Goal: Information Seeking & Learning: Understand process/instructions

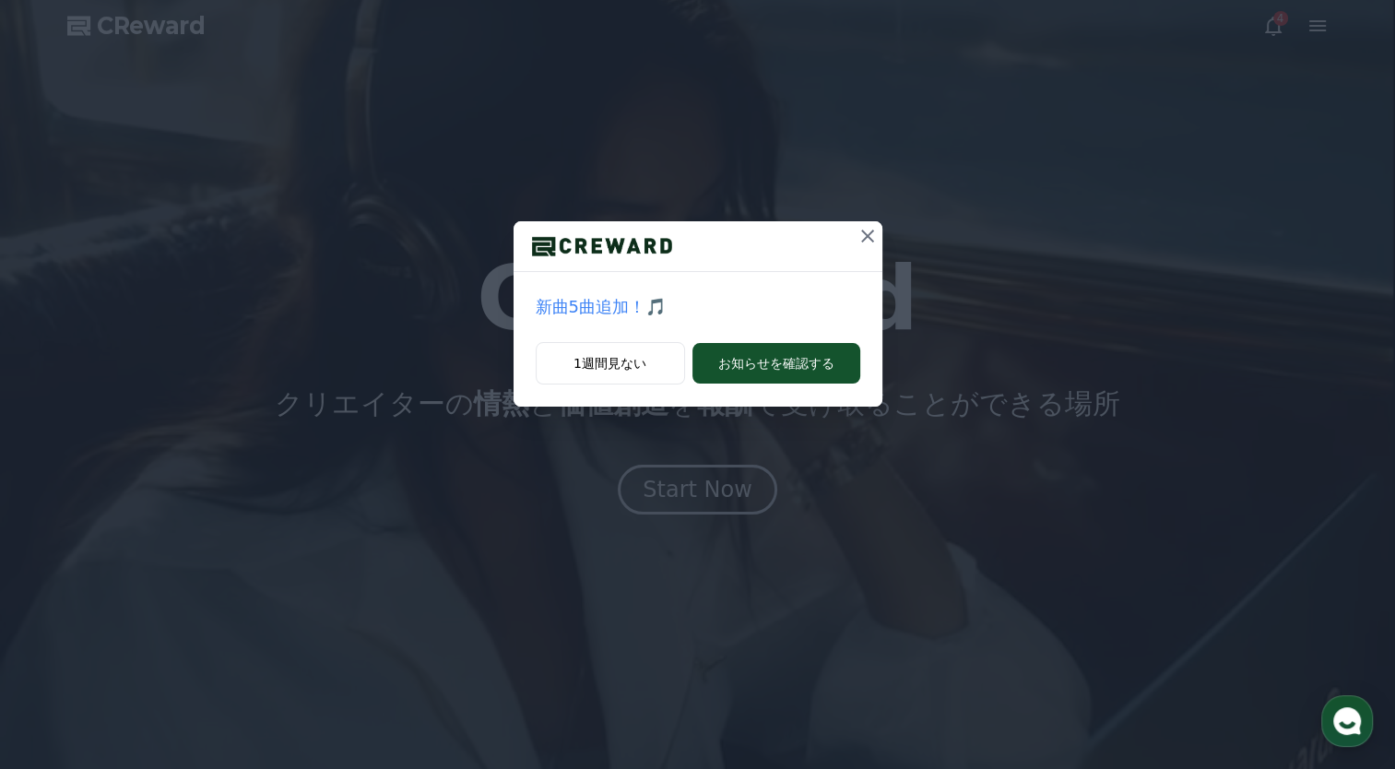
click at [660, 496] on div "新曲5曲追加！🎵 1週間見ない お知らせを確認する" at bounding box center [697, 384] width 1395 height 769
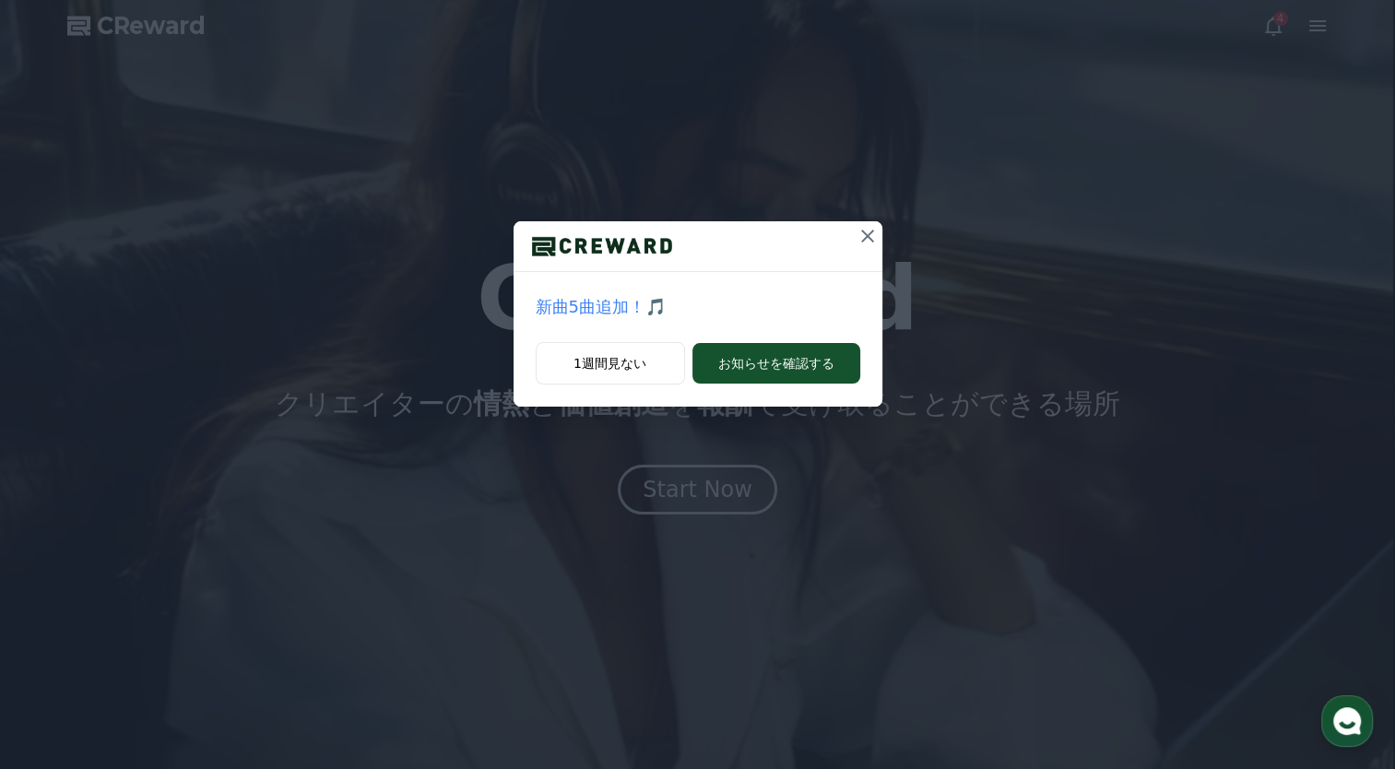
click at [860, 237] on icon at bounding box center [868, 236] width 22 height 22
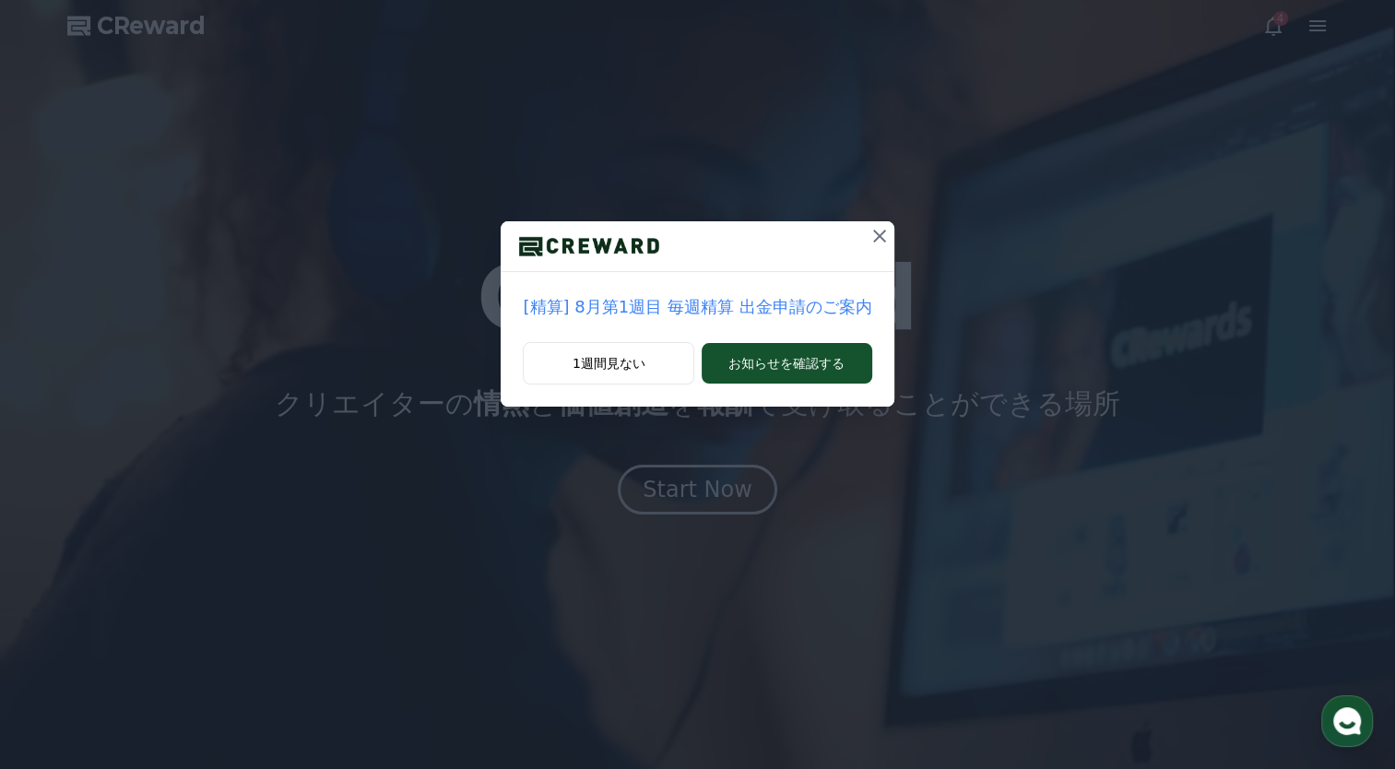
click at [869, 235] on icon at bounding box center [880, 236] width 22 height 22
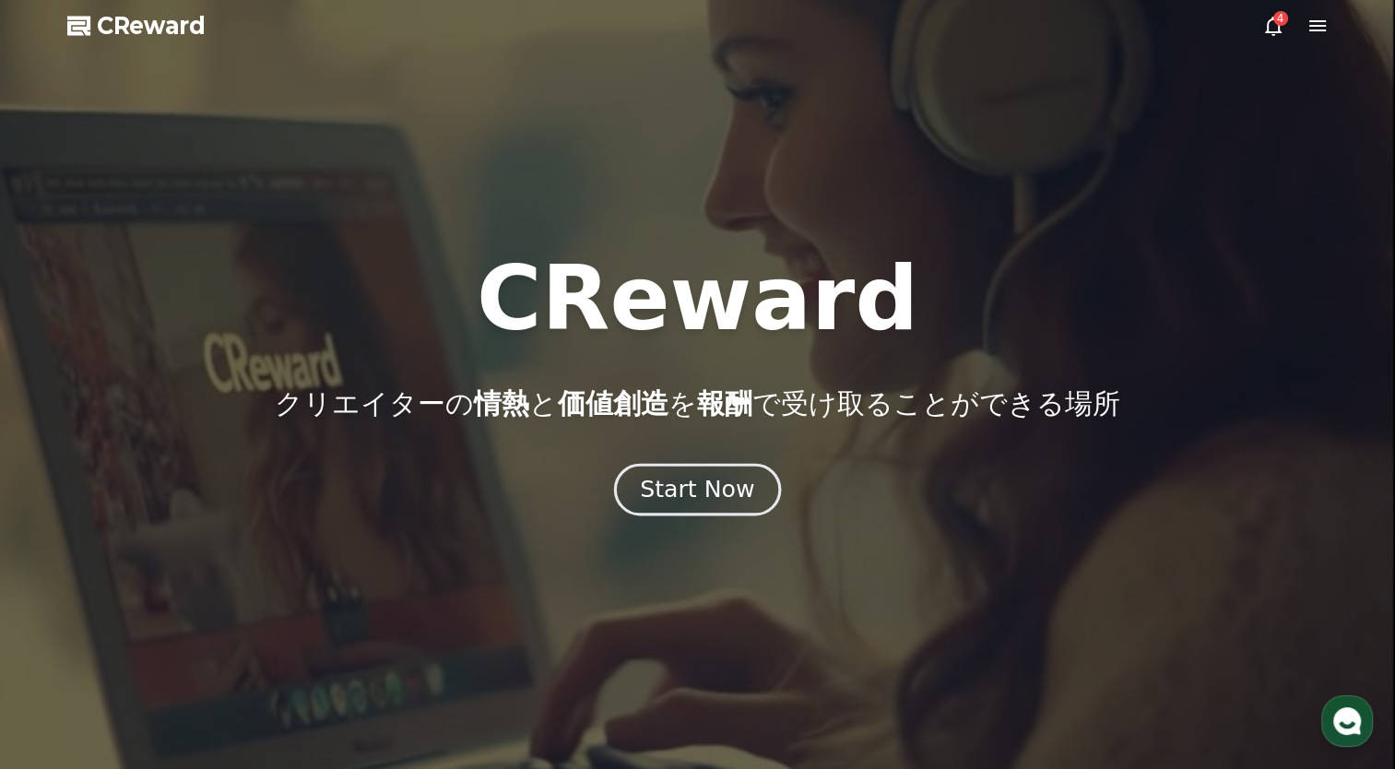
click at [686, 500] on div "Start Now" at bounding box center [697, 489] width 114 height 31
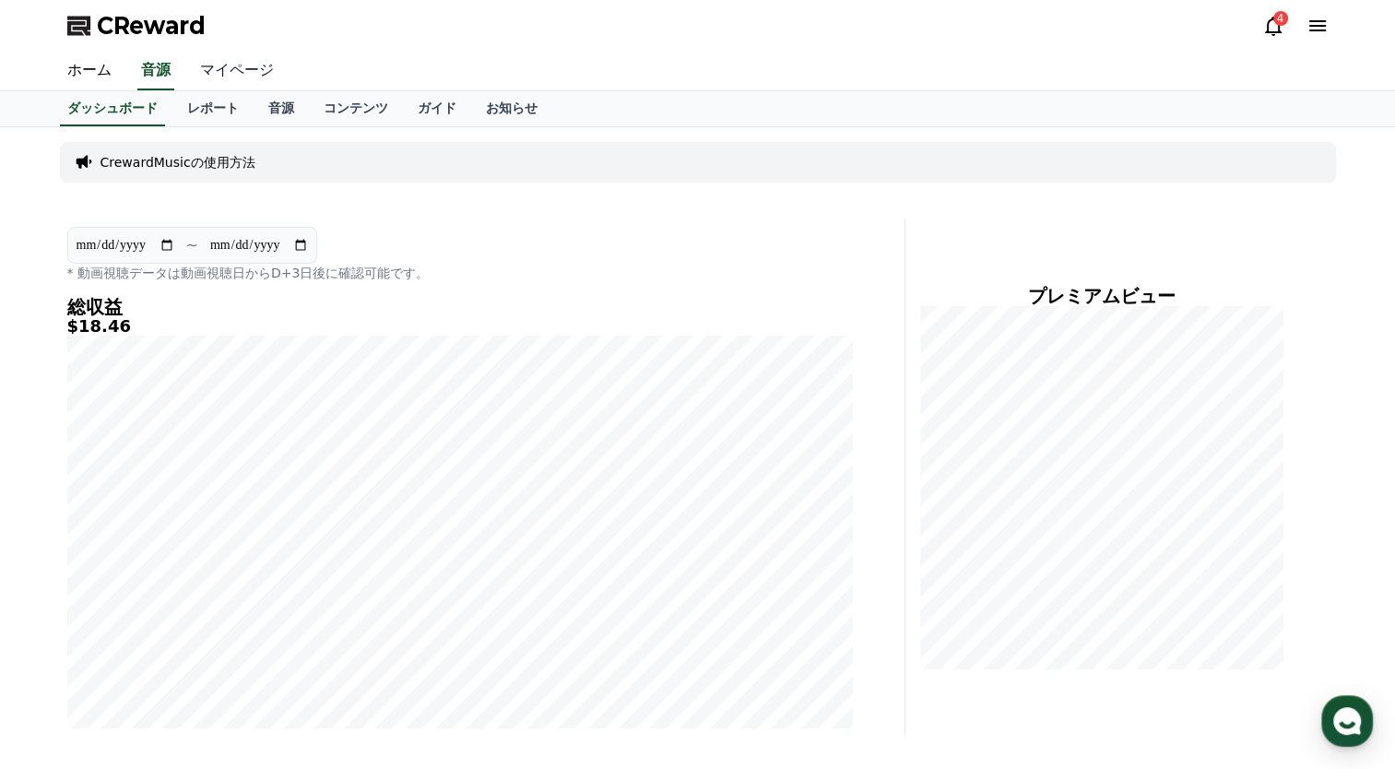
click at [210, 72] on link "マイページ" at bounding box center [236, 71] width 103 height 39
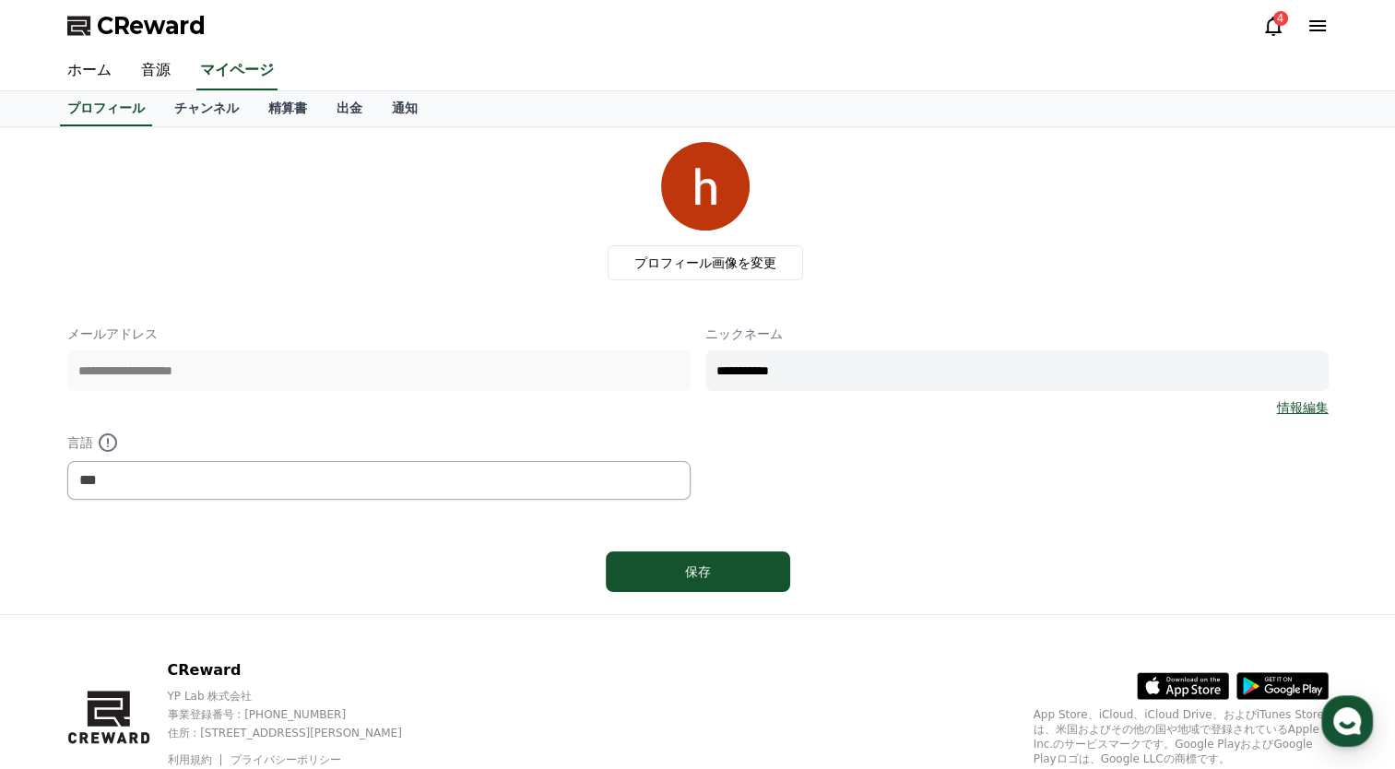
click at [1313, 26] on icon at bounding box center [1318, 25] width 17 height 11
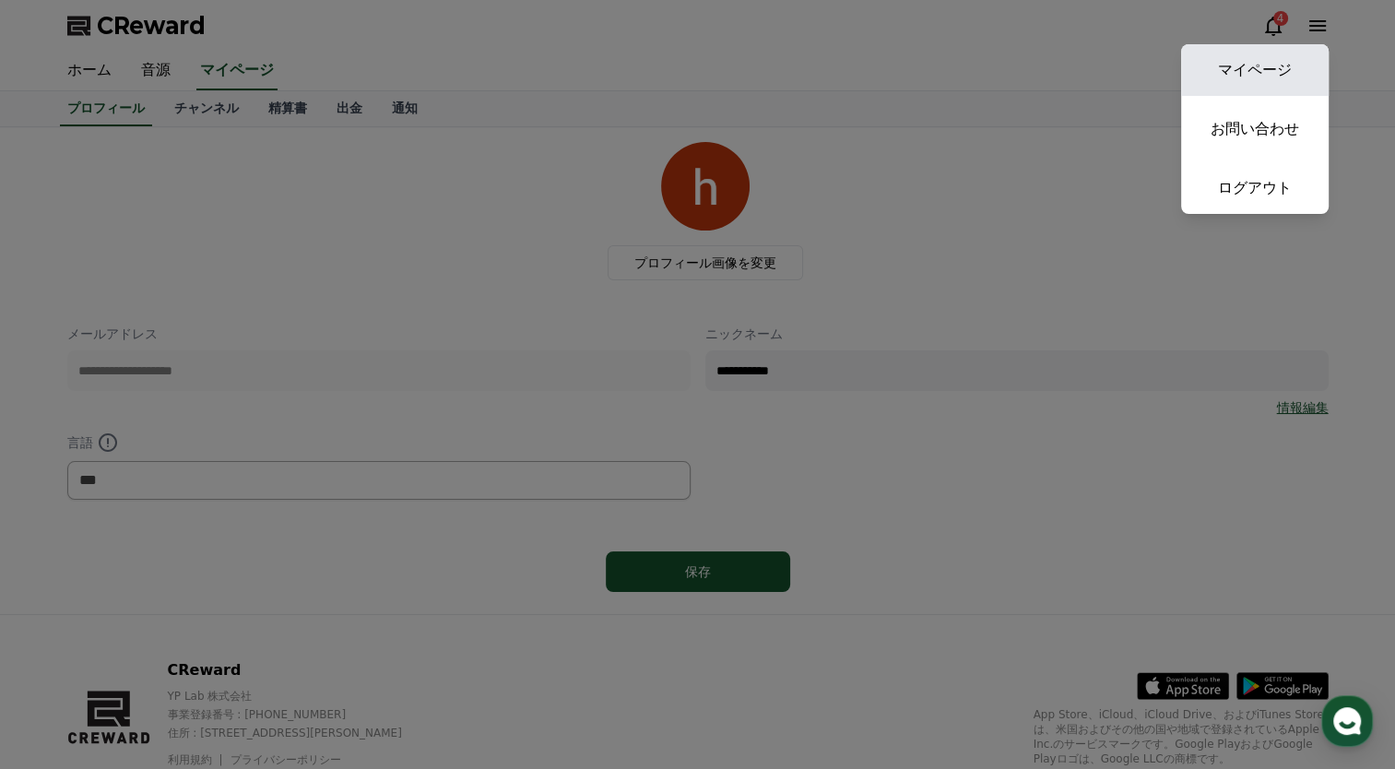
click at [1288, 61] on link "マイページ" at bounding box center [1255, 70] width 148 height 52
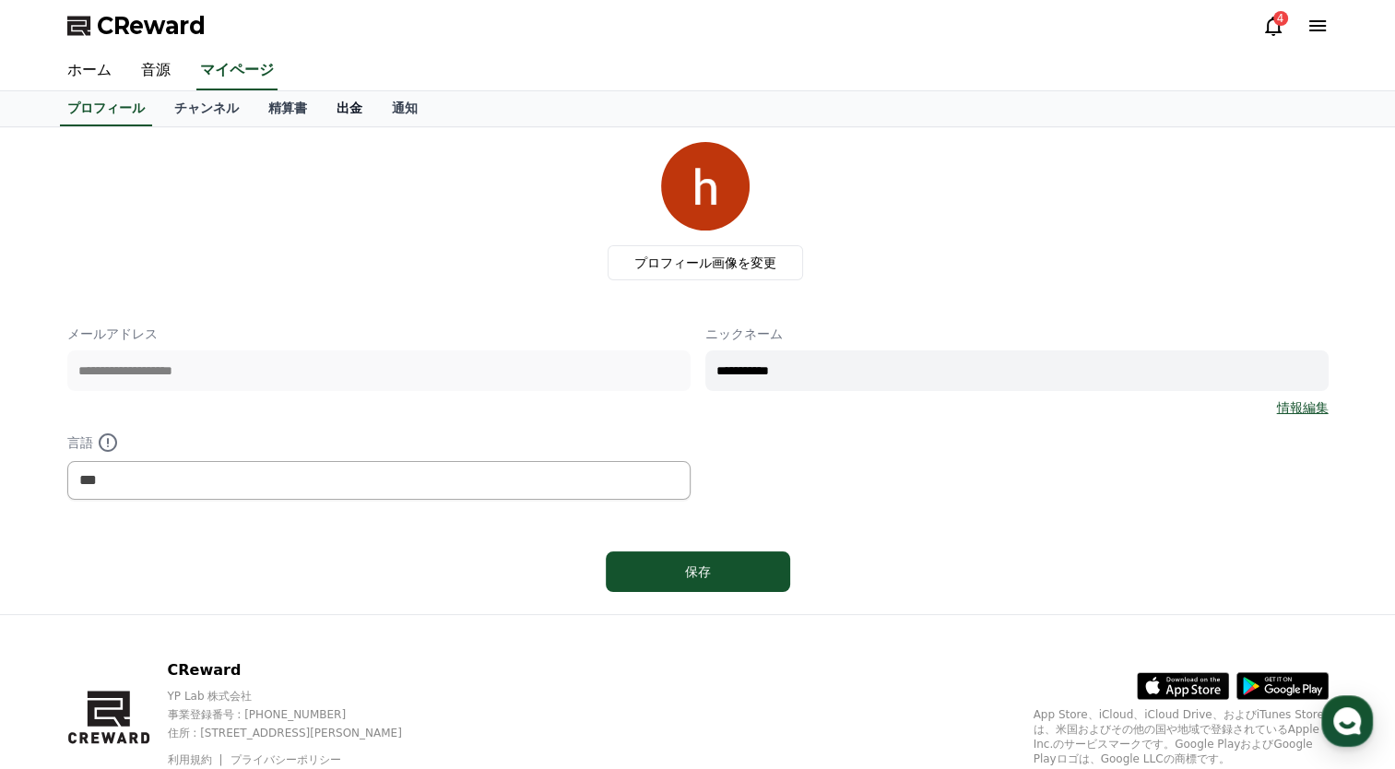
click at [322, 113] on link "出金" at bounding box center [349, 108] width 55 height 35
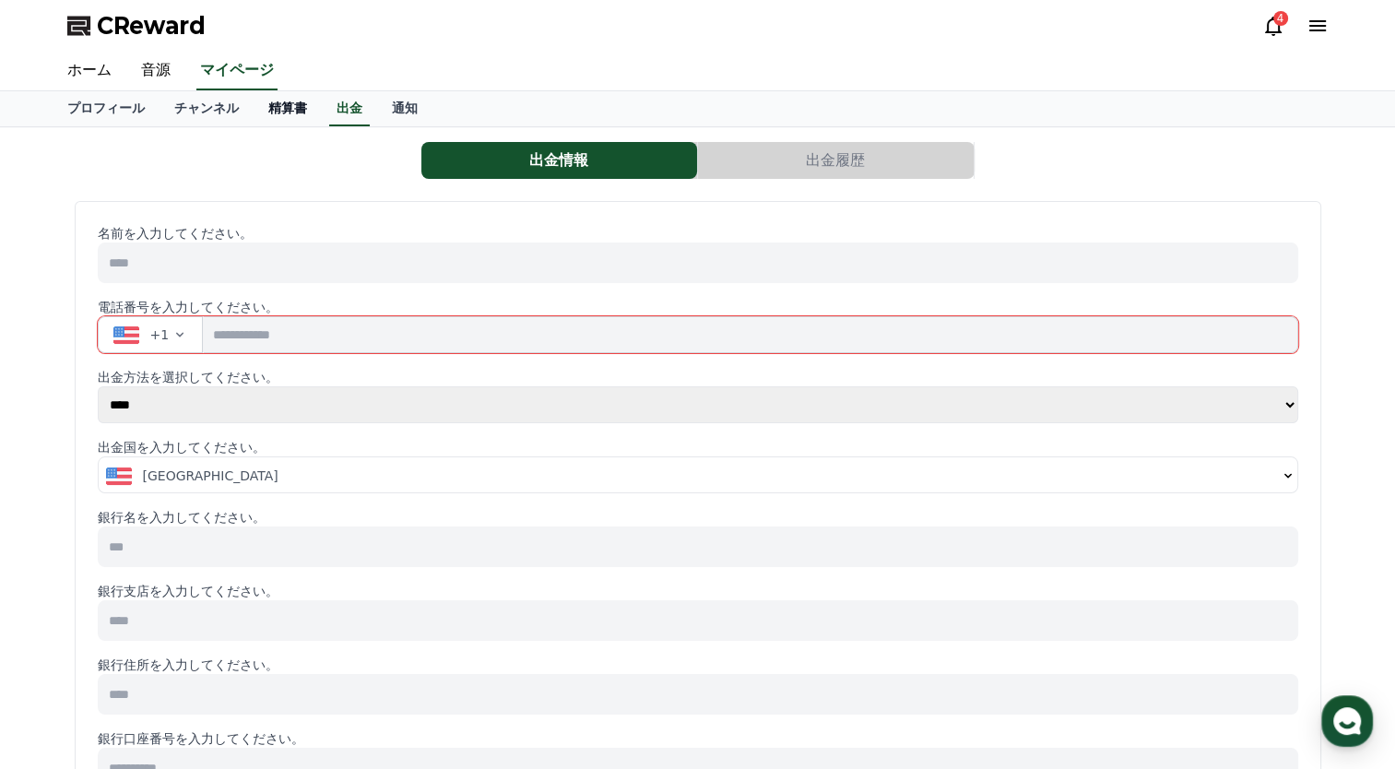
click at [255, 112] on link "精算書" at bounding box center [288, 108] width 68 height 35
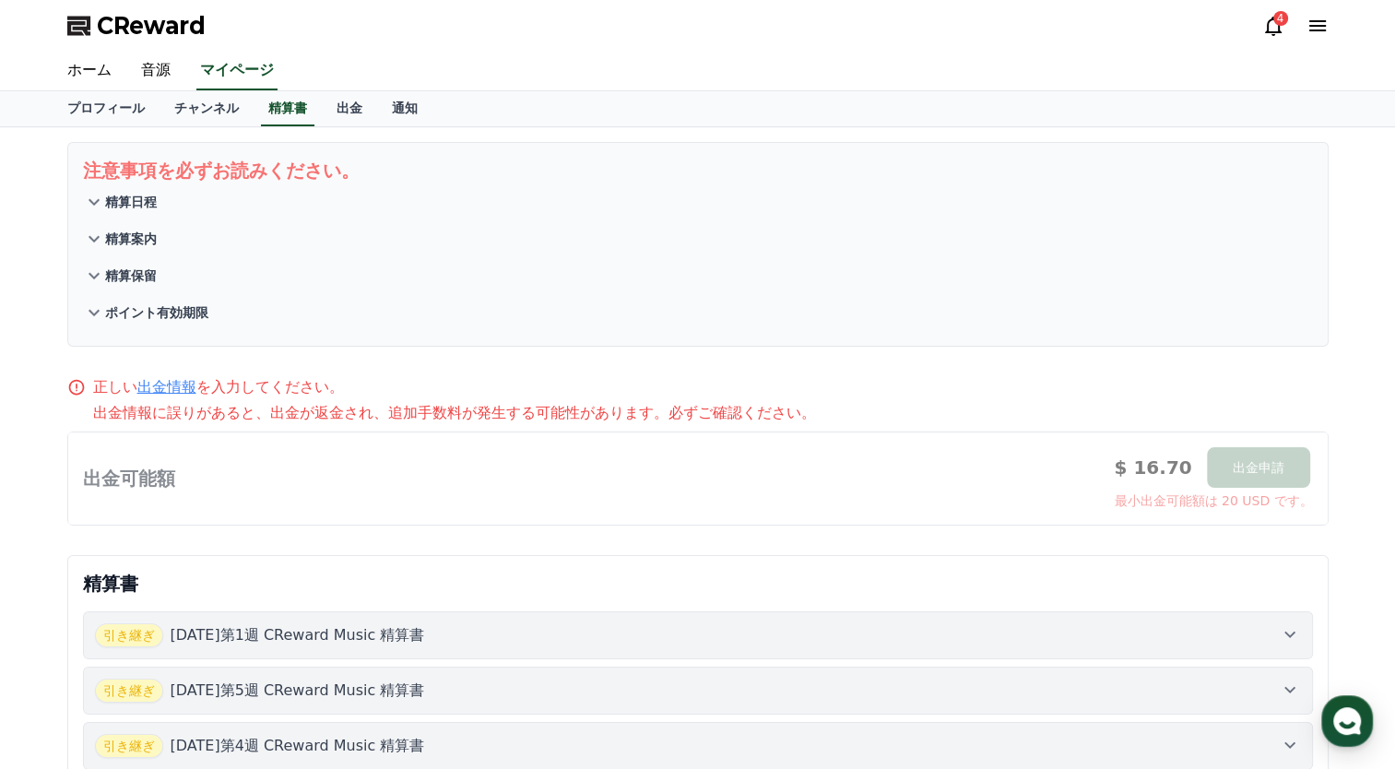
click at [387, 420] on p "出金情報に誤りがあると、出金が返金され、追加手数料が発生する可能性があります。必ずご確認ください。" at bounding box center [711, 413] width 1236 height 22
click at [167, 109] on link "チャンネル" at bounding box center [207, 108] width 94 height 35
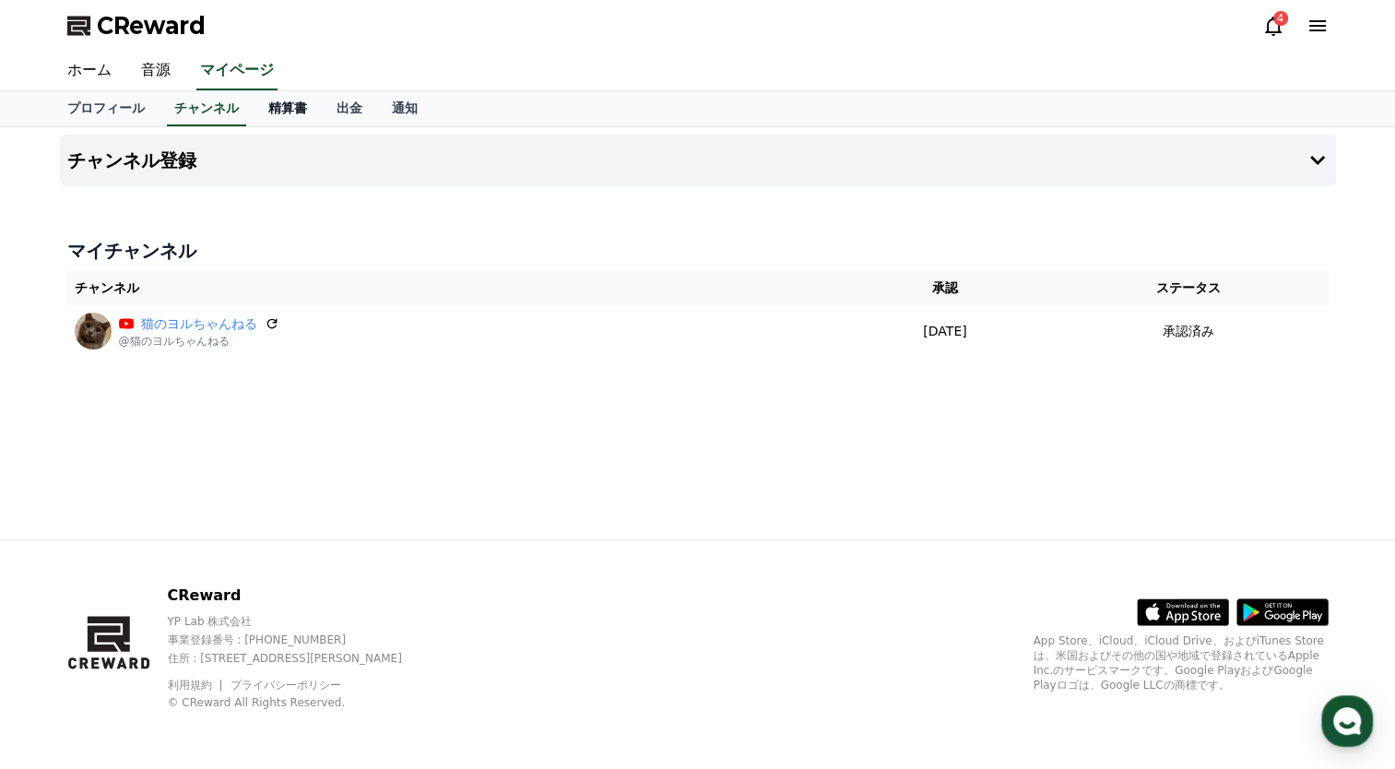
click at [272, 111] on link "精算書" at bounding box center [288, 108] width 68 height 35
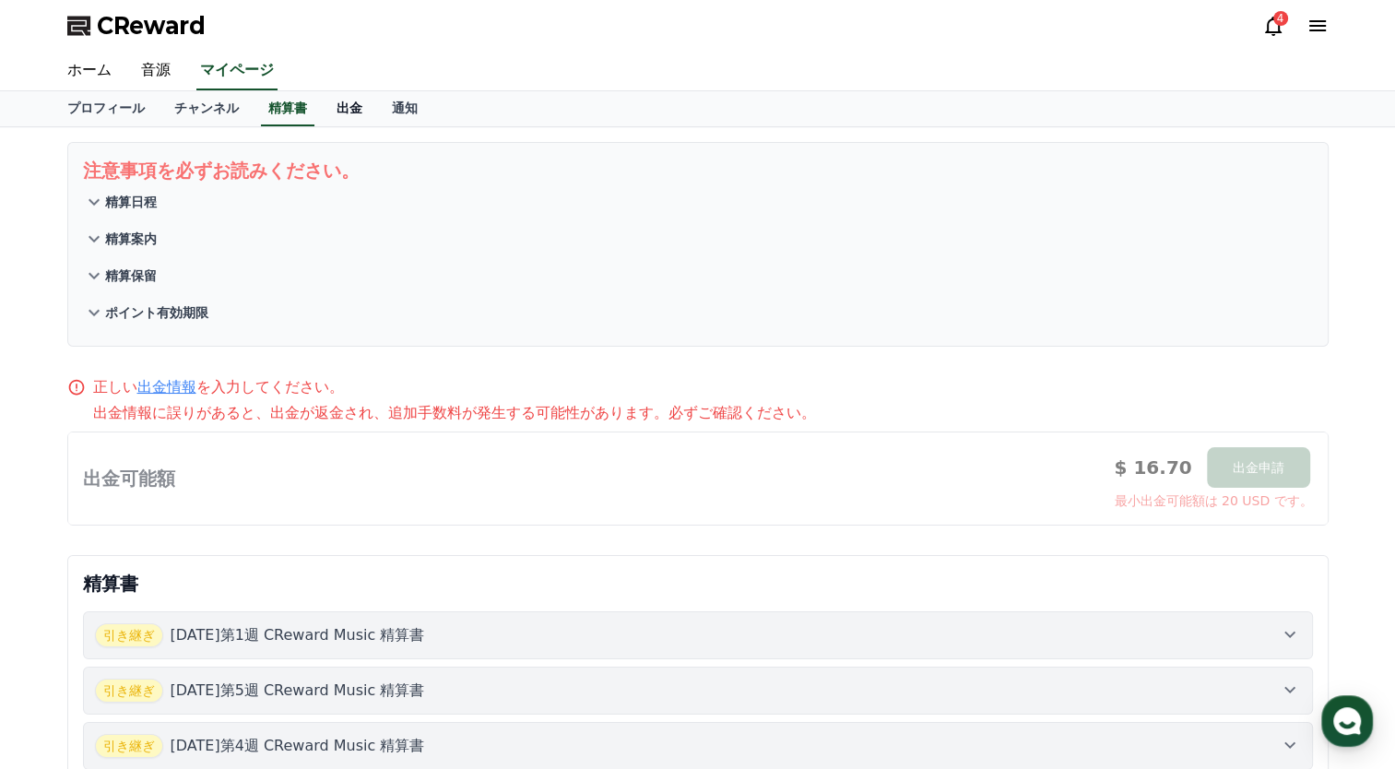
click at [322, 108] on link "出金" at bounding box center [349, 108] width 55 height 35
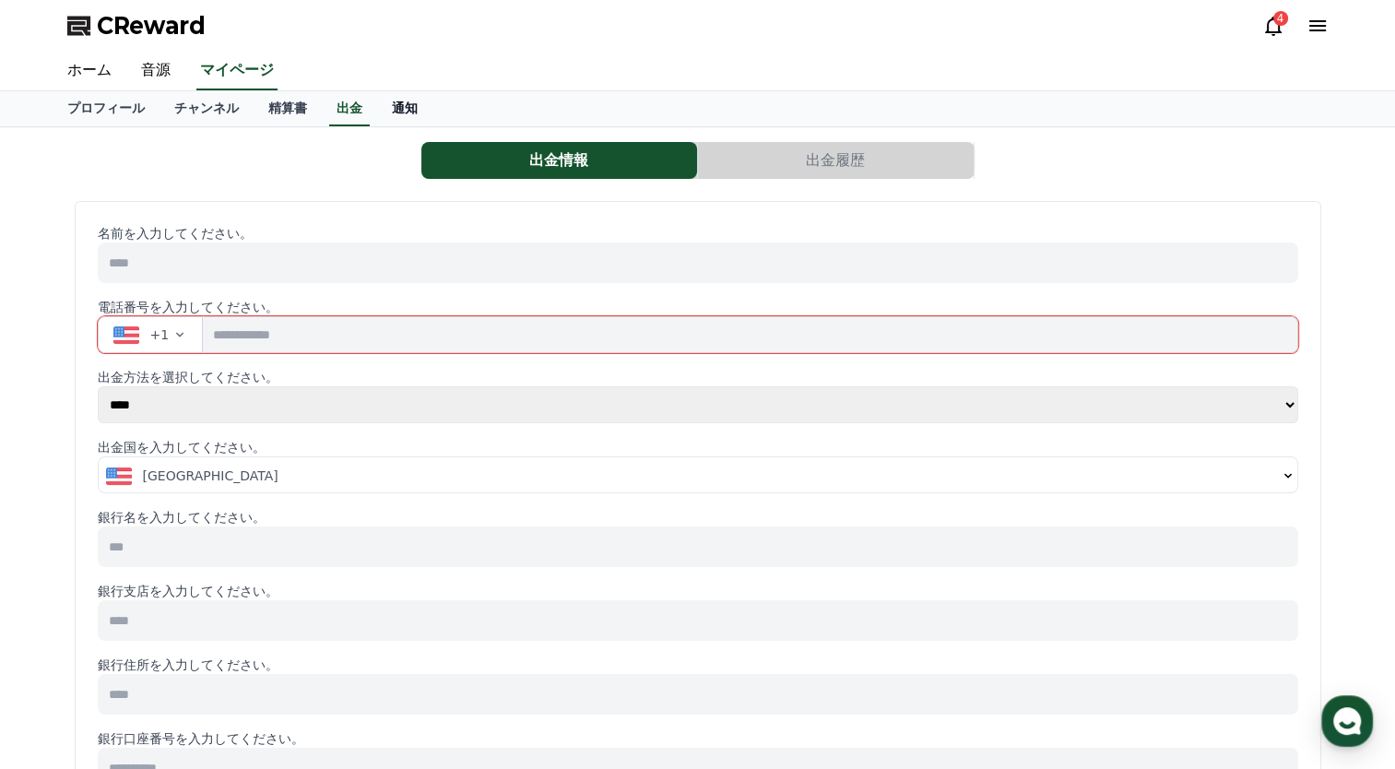
click at [377, 106] on link "通知" at bounding box center [404, 108] width 55 height 35
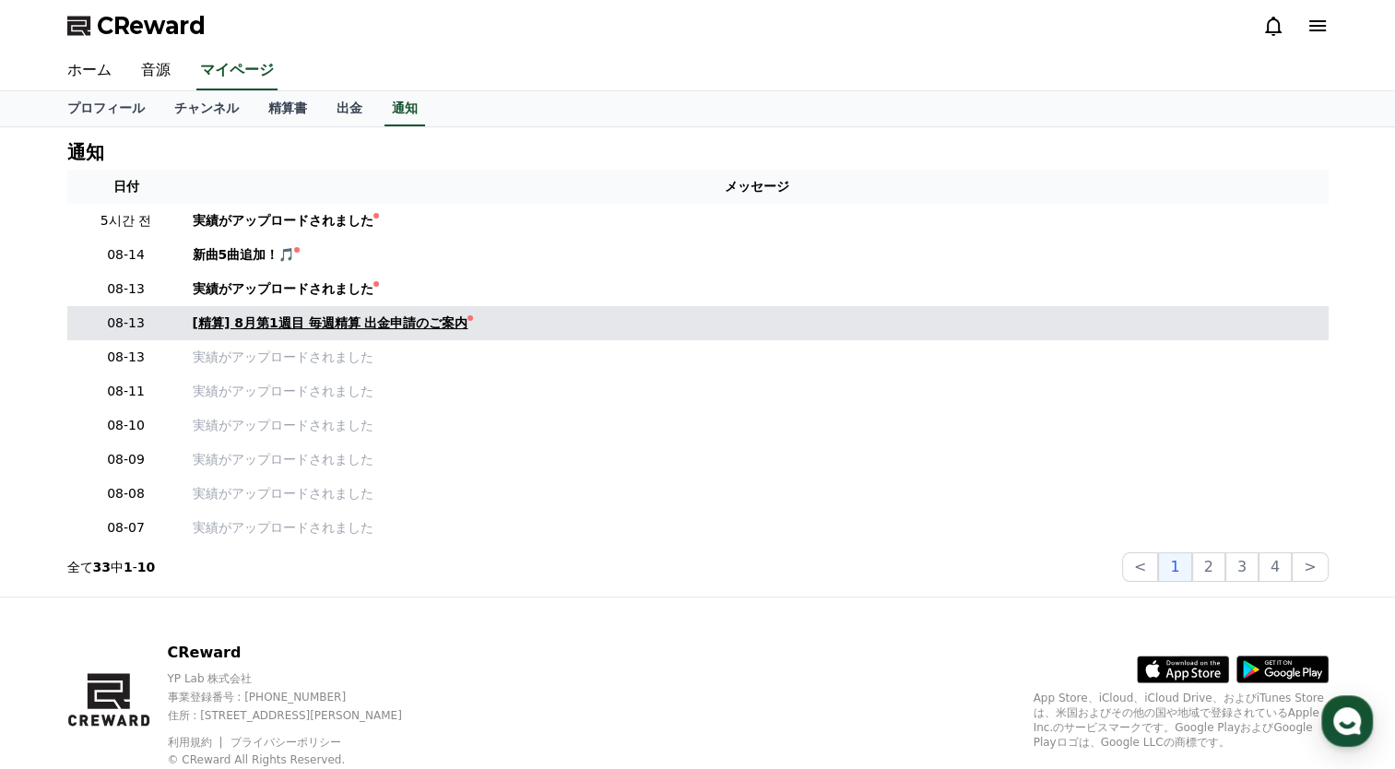
click at [341, 326] on div "[精算] 8月第1週目 毎週精算 出金申請のご案内" at bounding box center [331, 323] width 276 height 19
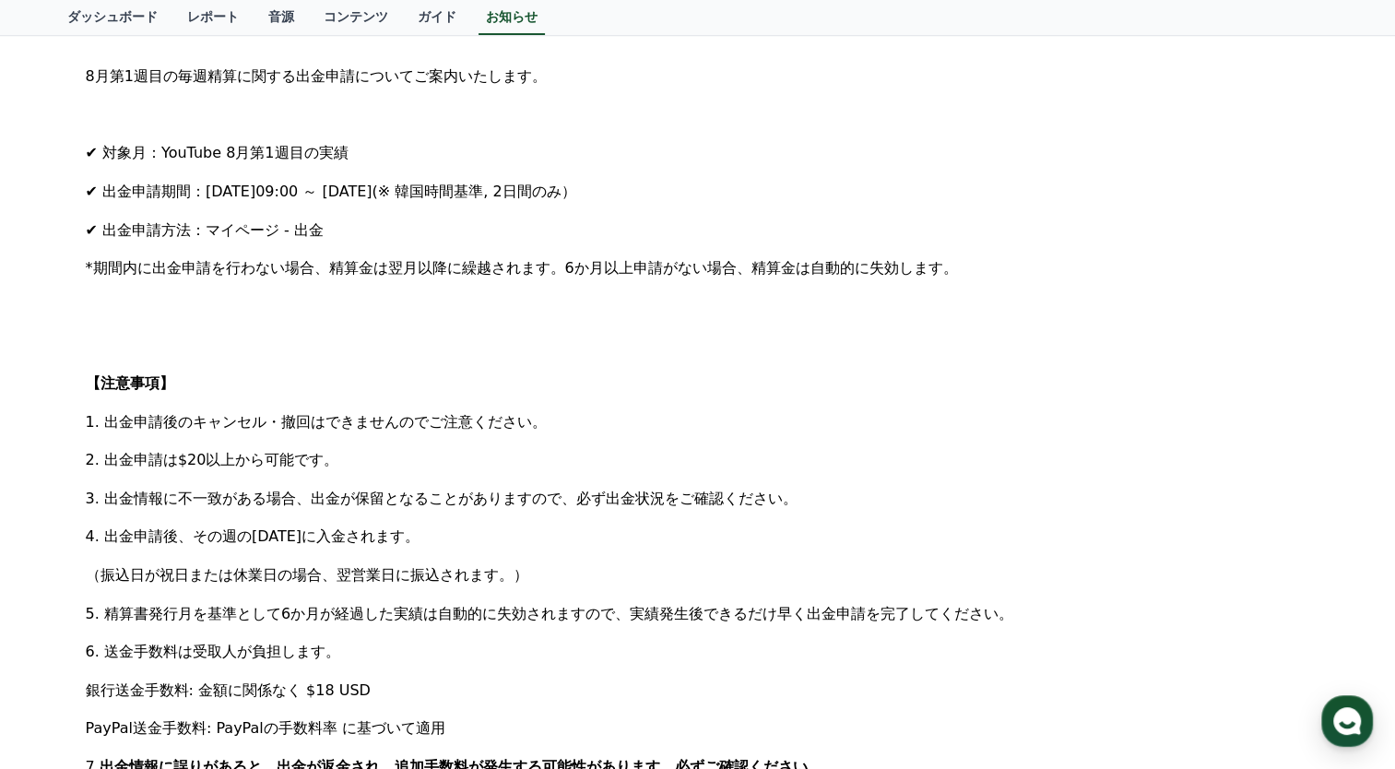
scroll to position [738, 0]
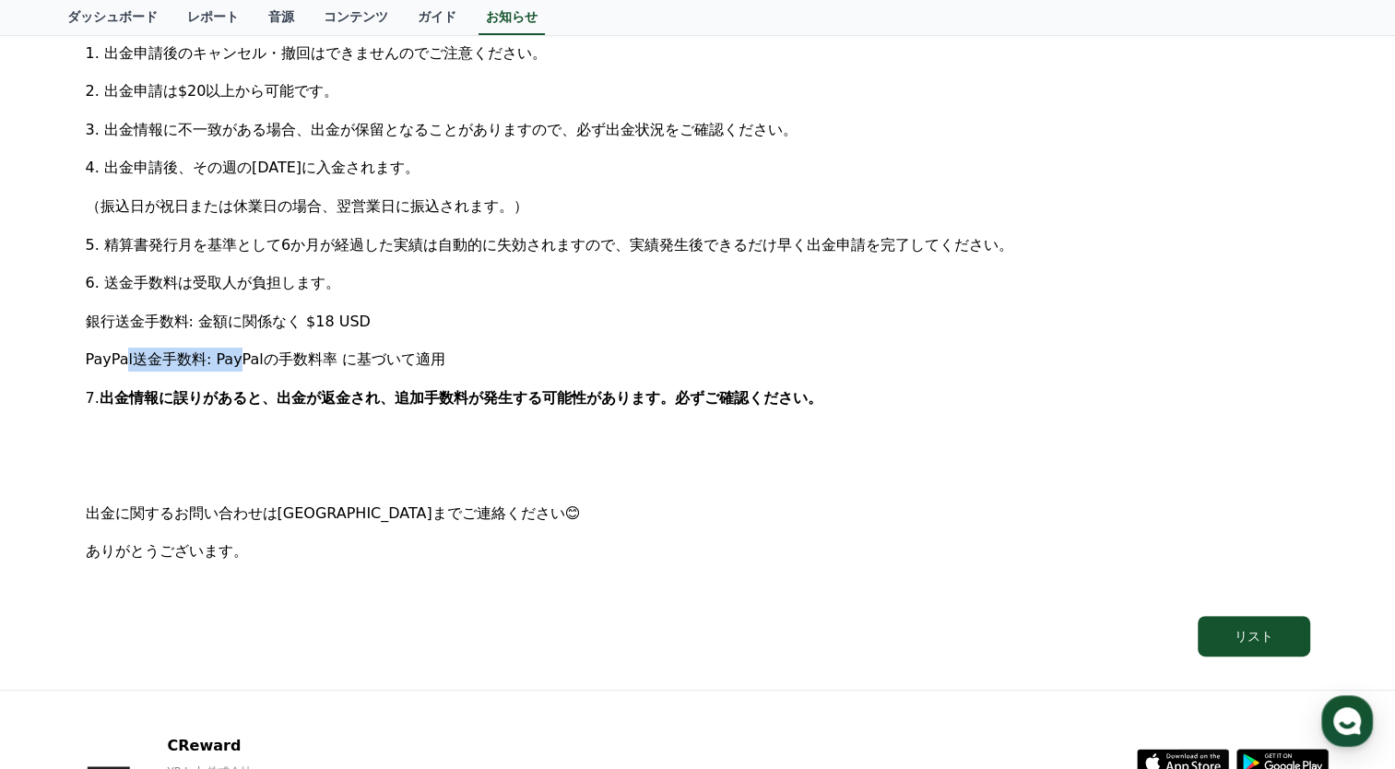
drag, startPoint x: 86, startPoint y: 362, endPoint x: 196, endPoint y: 360, distance: 109.8
click at [196, 360] on span "PayPal送金手数料: PayPalの手数料率 に基づいて適用" at bounding box center [266, 359] width 360 height 18
drag, startPoint x: 196, startPoint y: 360, endPoint x: 166, endPoint y: 353, distance: 30.2
copy span "PayPal送金手数料"
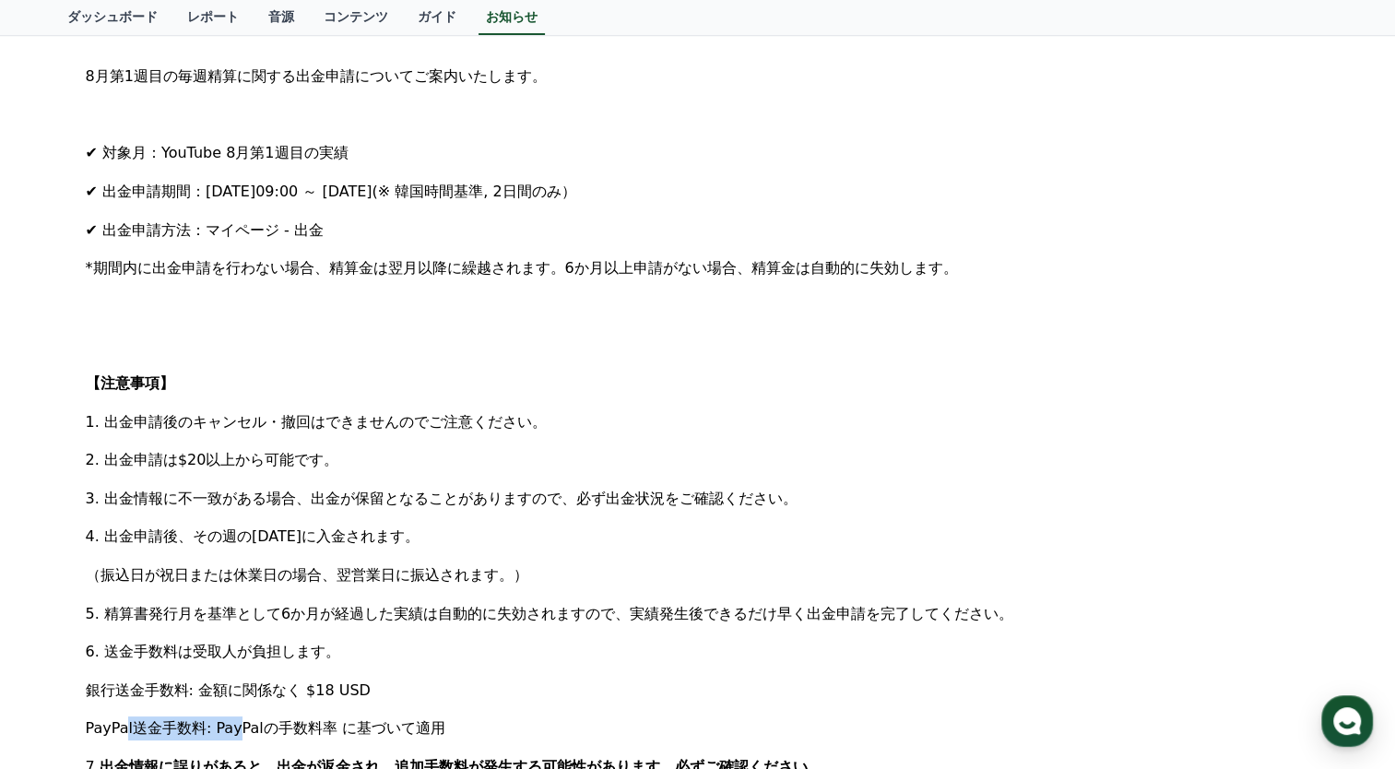
scroll to position [0, 0]
